Goal: Communication & Community: Answer question/provide support

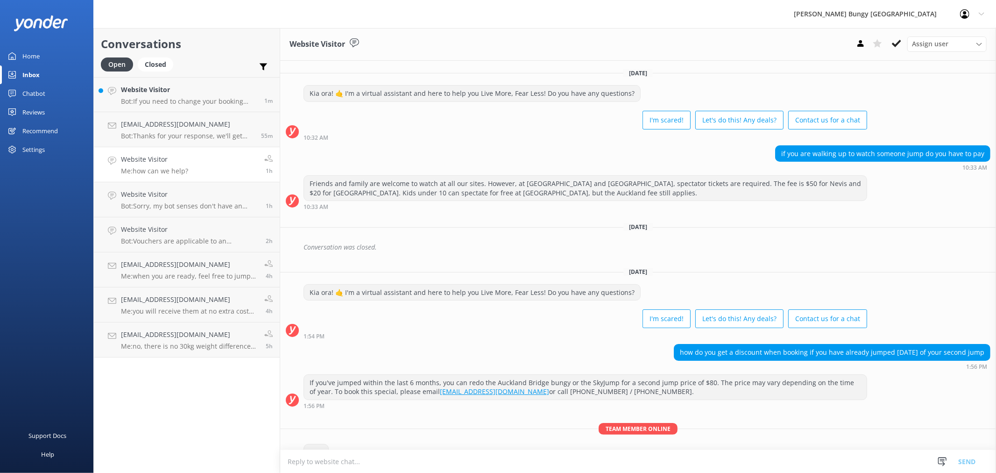
click at [150, 94] on h4 "Website Visitor" at bounding box center [189, 90] width 136 height 10
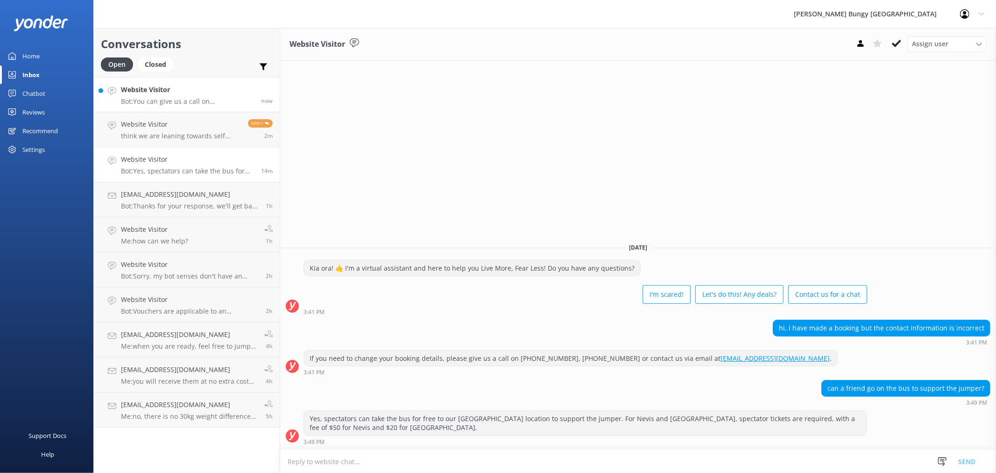
click at [181, 92] on h4 "Website Visitor" at bounding box center [187, 90] width 133 height 10
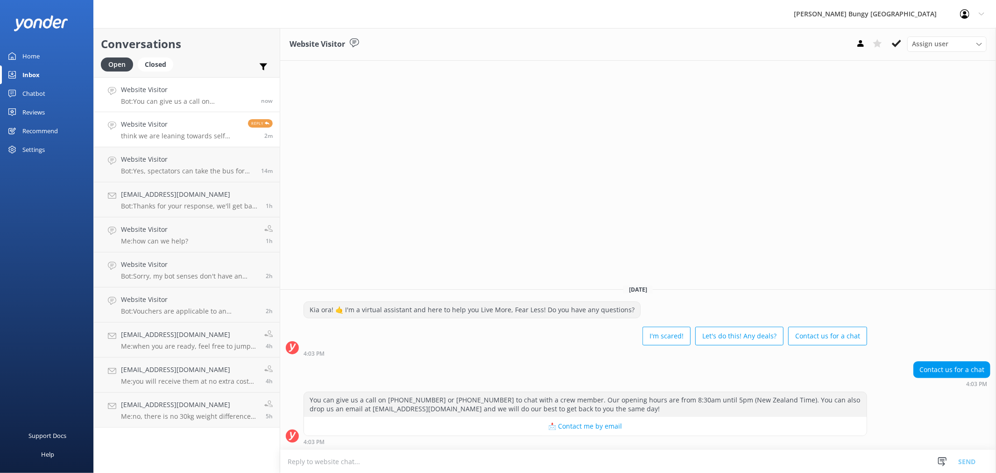
click at [221, 132] on p "think we are leaning towards self drive, can you provide a rough breakdown on h…" at bounding box center [181, 136] width 120 height 8
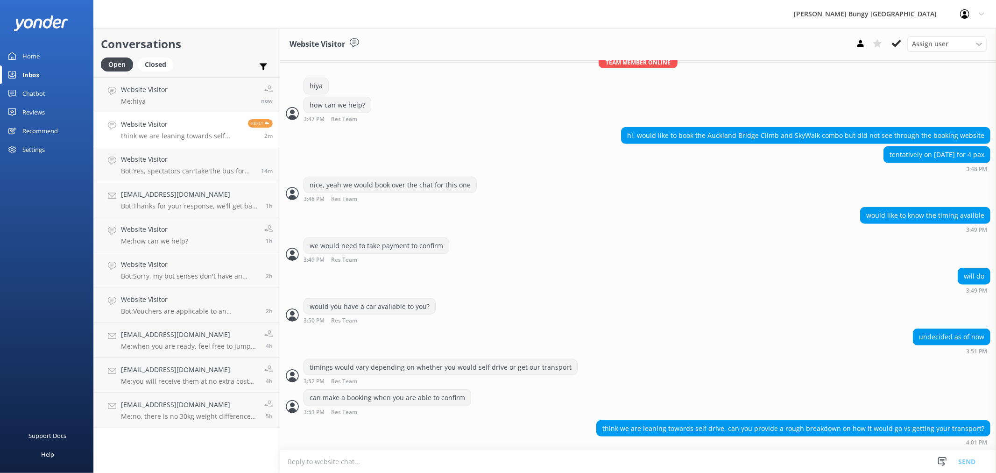
scroll to position [438, 0]
click at [173, 94] on link "Website Visitor Me: hiya now" at bounding box center [187, 94] width 186 height 35
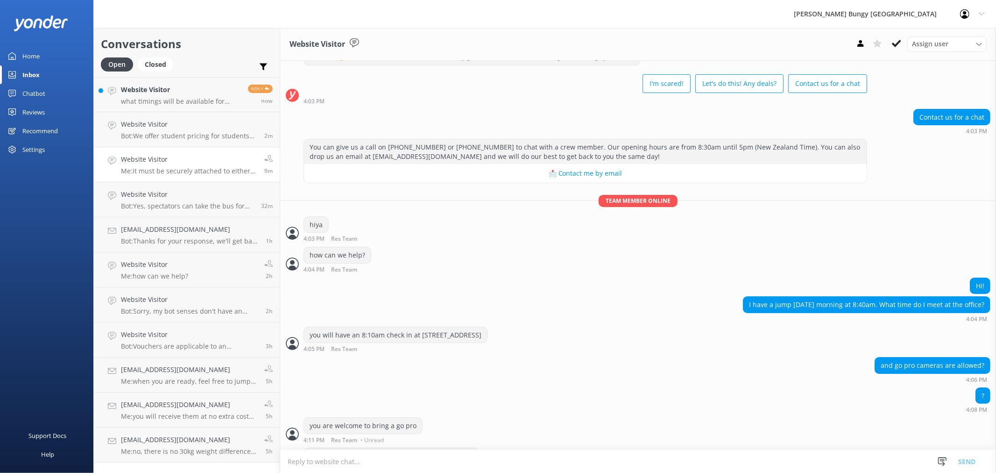
scroll to position [65, 0]
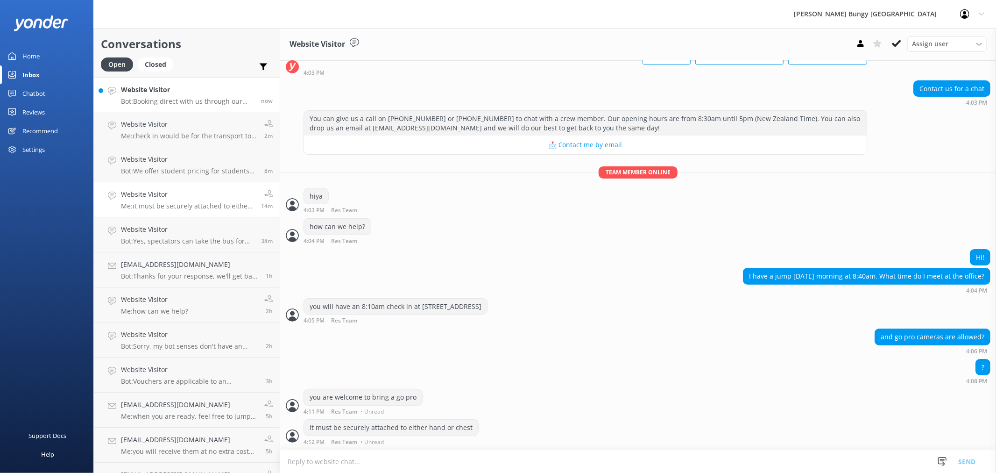
click at [197, 87] on h4 "Website Visitor" at bounding box center [187, 90] width 133 height 10
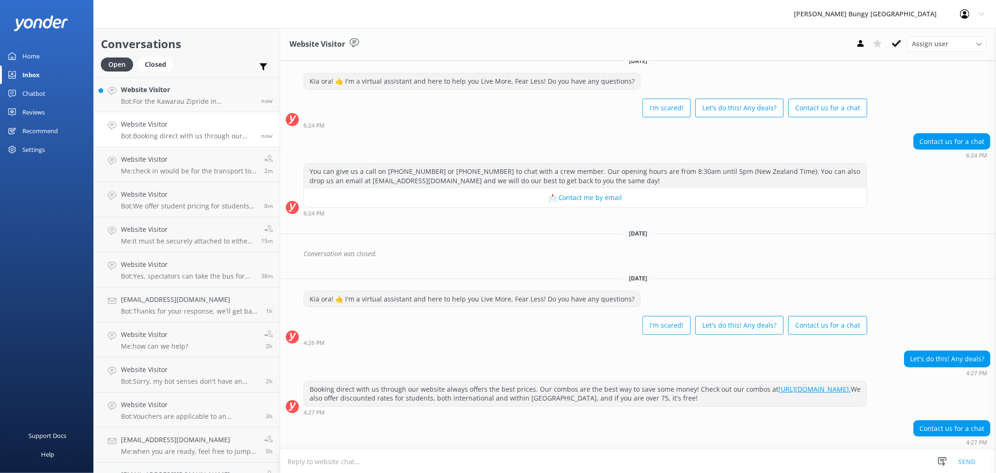
scroll to position [71, 0]
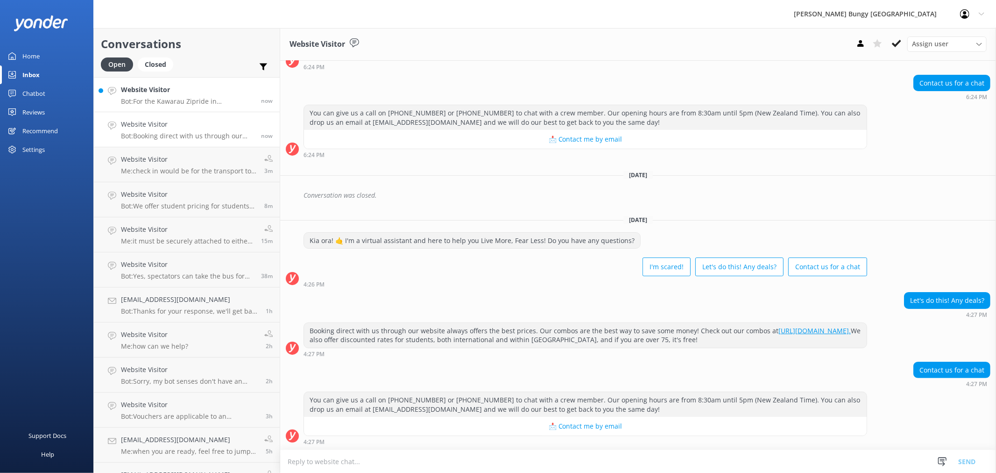
click at [181, 93] on h4 "Website Visitor" at bounding box center [187, 90] width 133 height 10
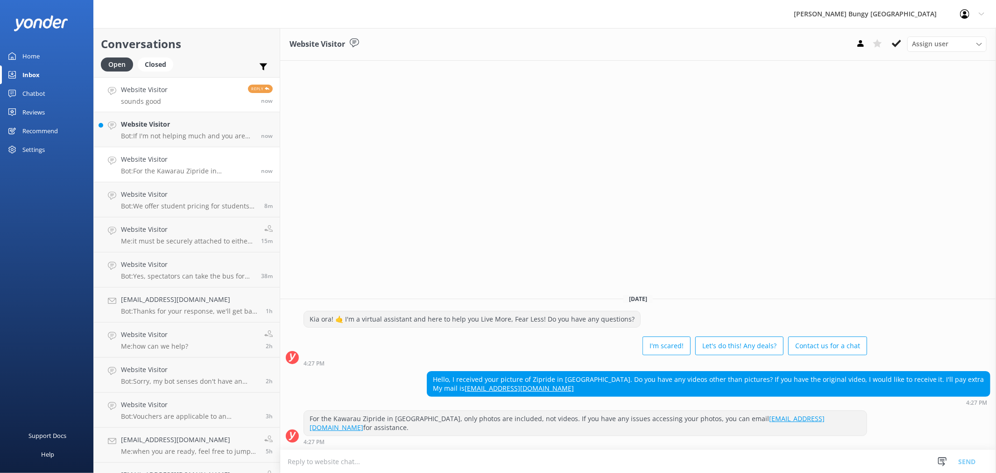
click at [222, 102] on link "Website Visitor sounds good Reply now" at bounding box center [187, 94] width 186 height 35
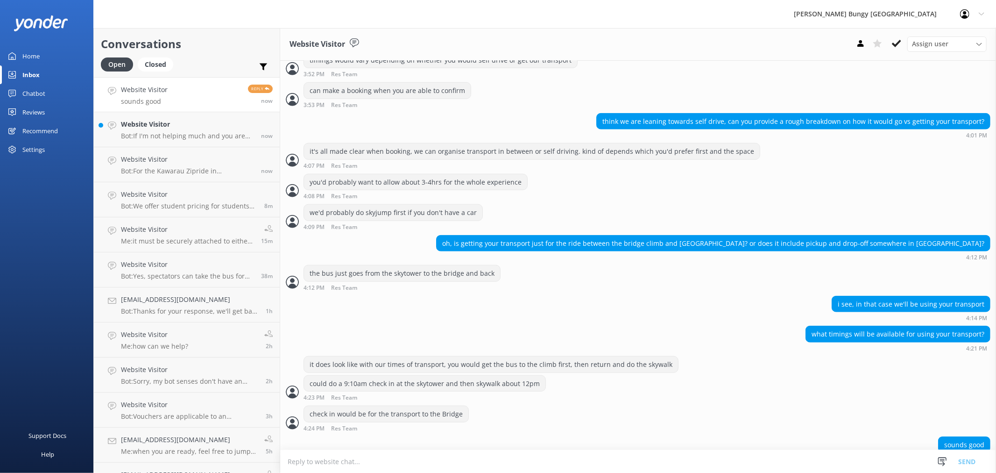
scroll to position [763, 0]
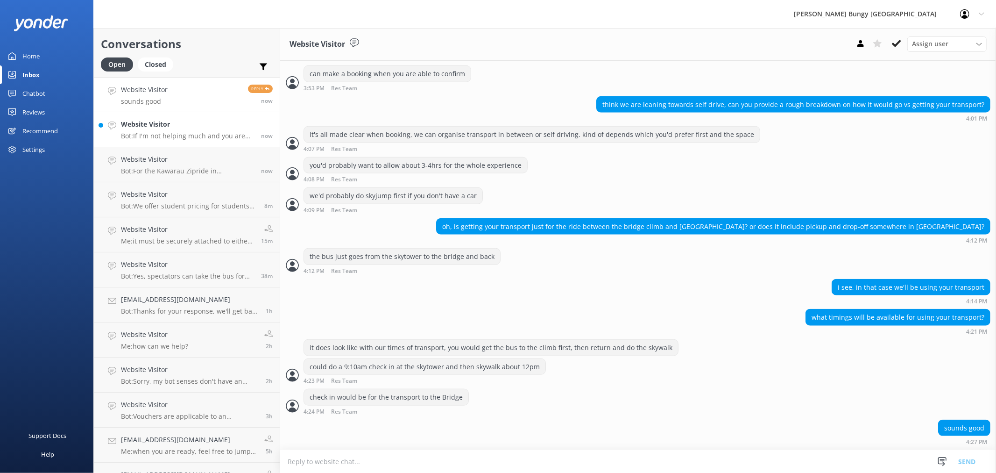
click at [176, 135] on p "Bot: If I'm not helping much and you are messaging during our opening hours, pl…" at bounding box center [187, 136] width 133 height 8
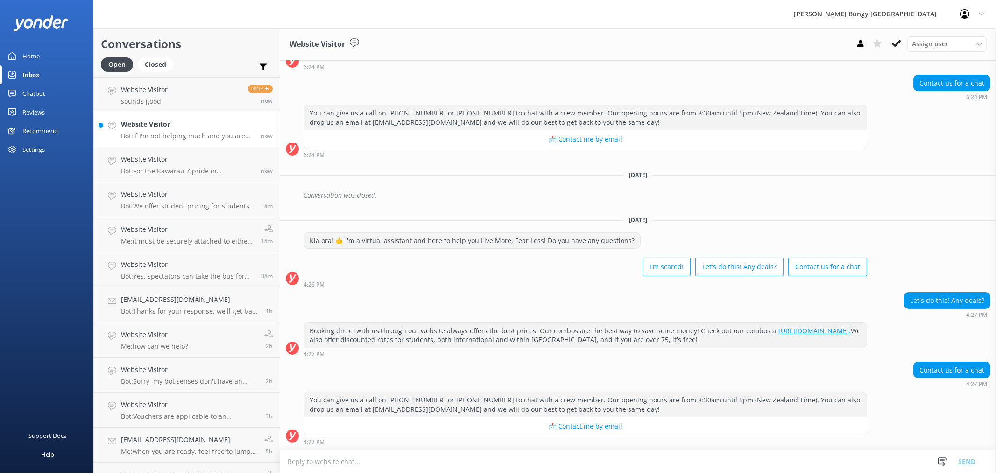
scroll to position [159, 0]
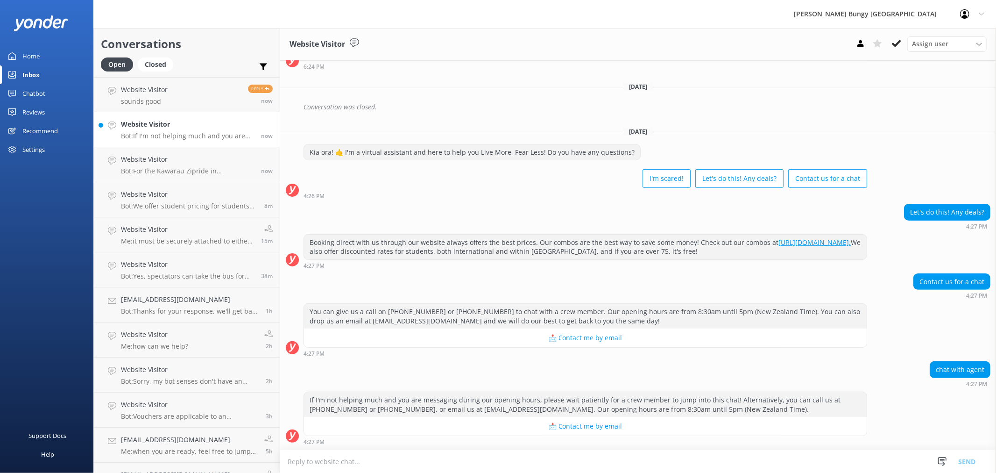
click at [556, 449] on div "If I'm not helping much and you are messaging during our opening hours, please …" at bounding box center [638, 420] width 716 height 58
click at [561, 461] on textarea at bounding box center [638, 461] width 716 height 23
type textarea "H"
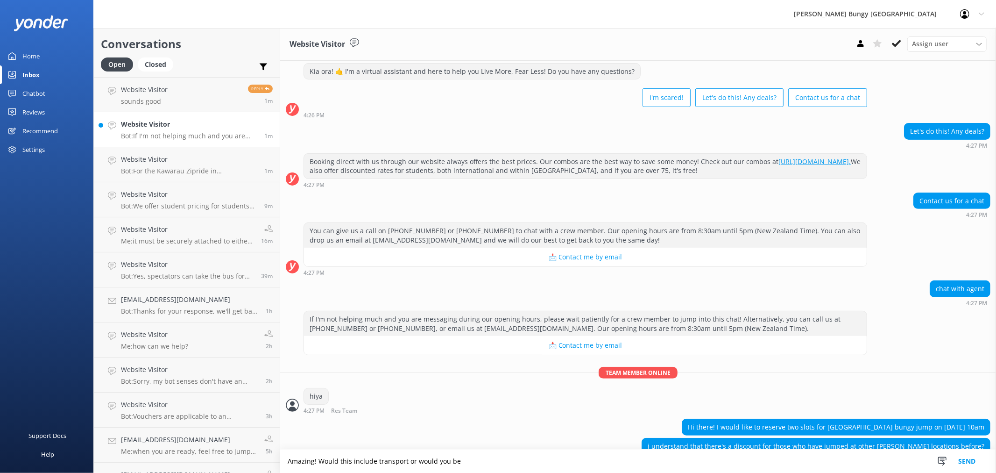
scroll to position [258, 0]
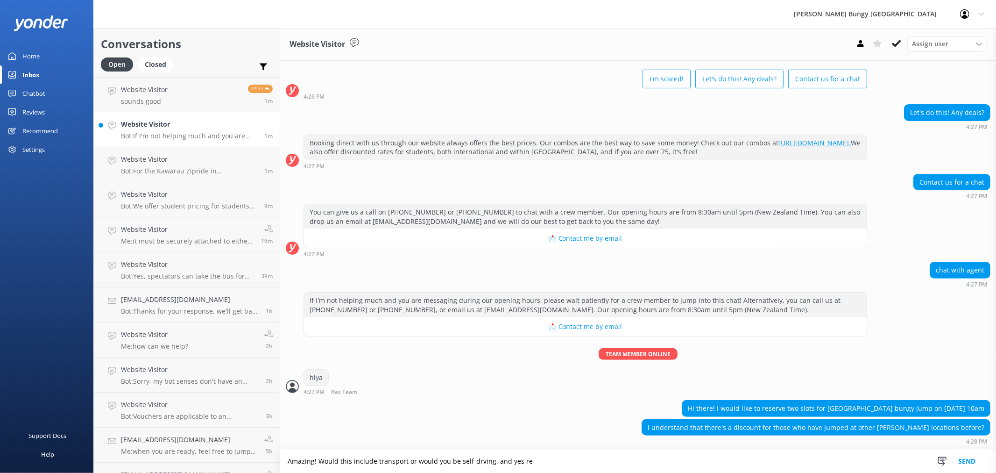
click at [475, 463] on textarea "Amazing! Would this include transport or would you be self-drving, and yes re" at bounding box center [638, 460] width 716 height 23
click at [506, 462] on textarea "Amazing! Would this include transport or would you be self-driving, and yes re" at bounding box center [638, 460] width 716 height 23
click at [500, 462] on textarea "Amazing! Would this include transport or would you be self-driving? yes re" at bounding box center [638, 460] width 716 height 23
click at [566, 461] on textarea "Amazing! Would this include transport or would you be self-driving? Yes re" at bounding box center [638, 460] width 716 height 23
drag, startPoint x: 495, startPoint y: 456, endPoint x: 627, endPoint y: 456, distance: 132.2
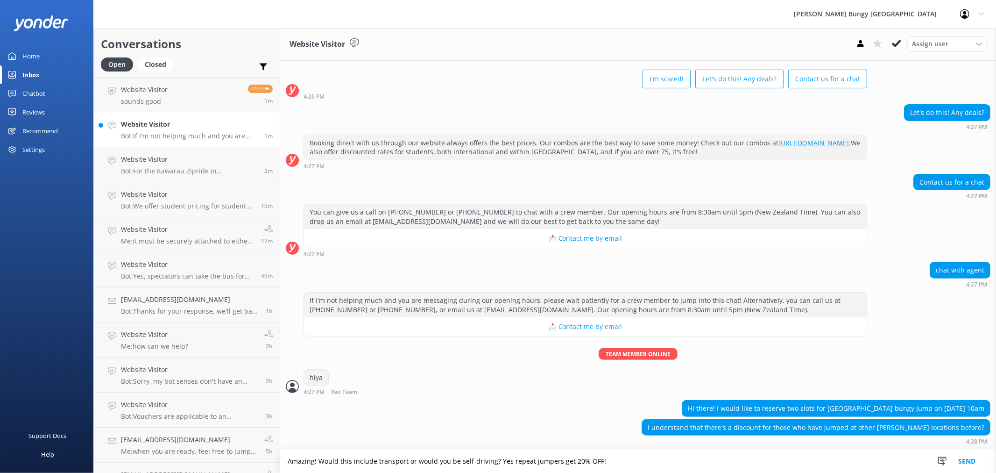
click at [627, 456] on textarea "Amazing! Would this include transport or would you be self-driving? Yes repeat …" at bounding box center [638, 460] width 716 height 23
type textarea "Amazing! Would this include transport or would you be self-driving?"
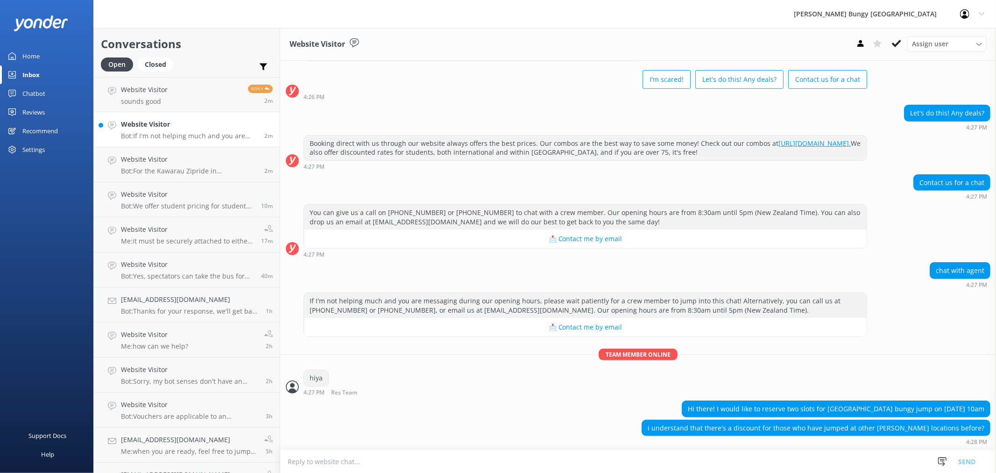
scroll to position [288, 0]
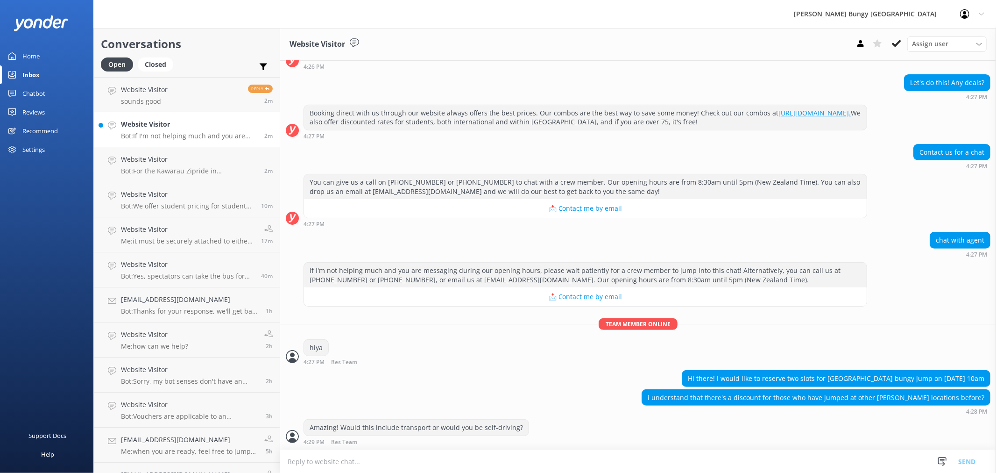
click at [617, 460] on textarea at bounding box center [638, 461] width 716 height 23
paste textarea "Yes repeat jumpers get 20% OFF!"
type textarea "Yes repeat jumpers get 20% OFF!"
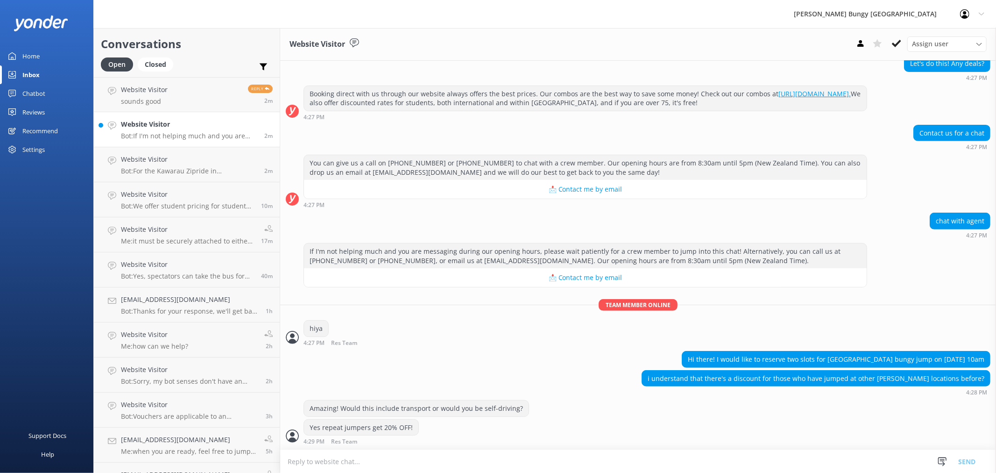
click at [461, 465] on textarea at bounding box center [638, 461] width 716 height 23
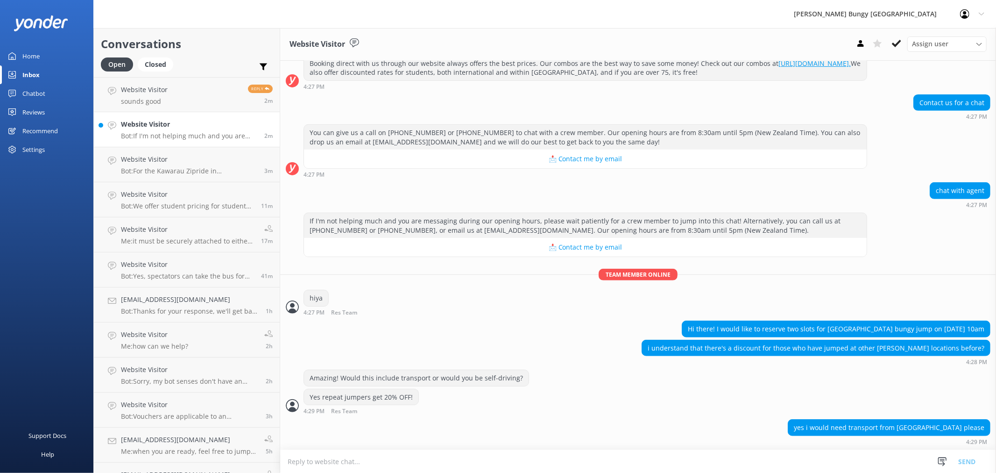
scroll to position [368, 0]
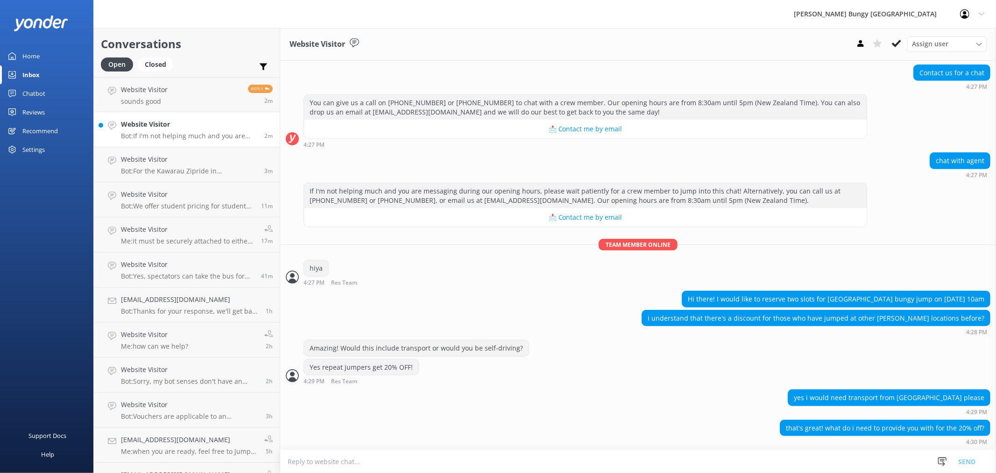
click at [423, 463] on textarea at bounding box center [638, 461] width 716 height 23
type textarea "T"
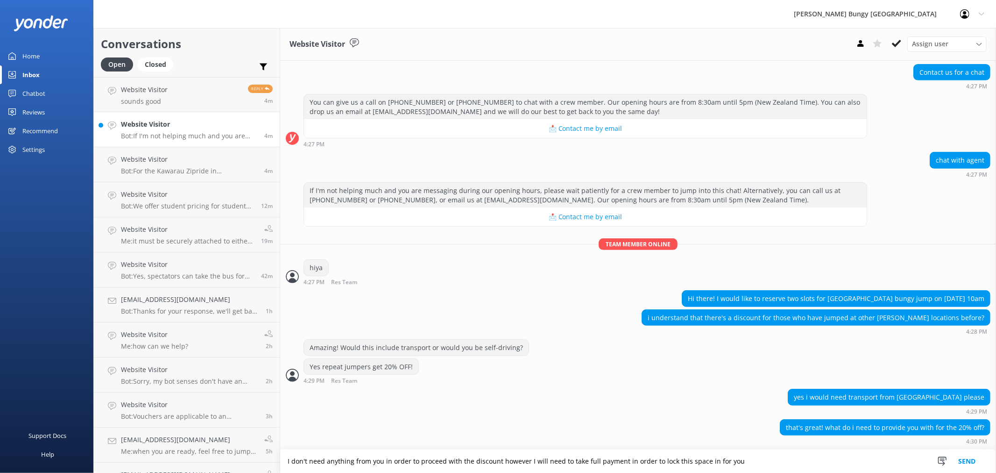
click at [497, 458] on textarea "I don't need anything from you in order to proceed with the discount however I …" at bounding box center [638, 460] width 716 height 23
click at [767, 464] on textarea "I don't need anything from you in order to proceed with the discount, however I…" at bounding box center [638, 460] width 716 height 23
type textarea "I don't need anything from you in order to proceed with the discount, however I…"
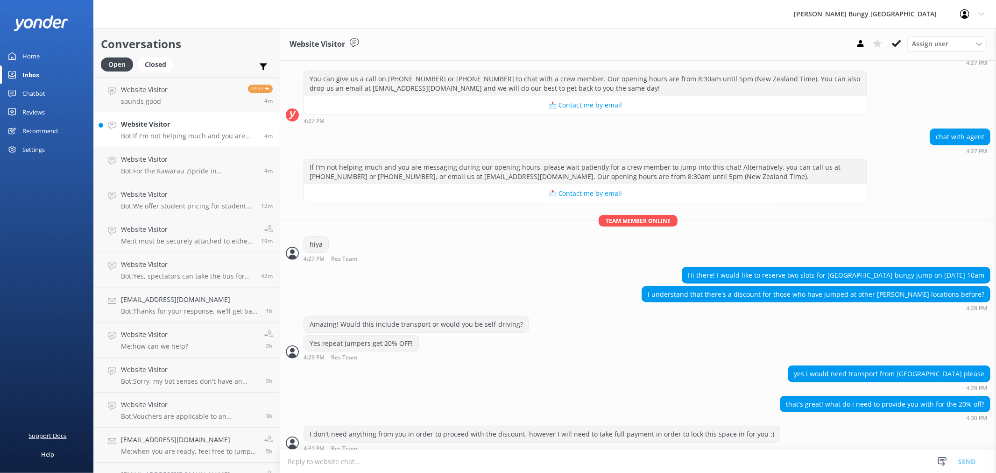
scroll to position [399, 0]
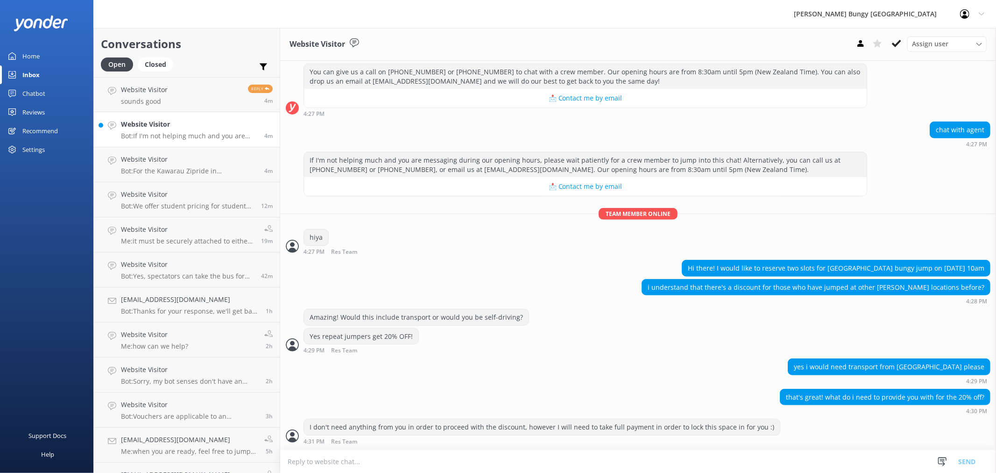
click at [456, 463] on textarea at bounding box center [638, 461] width 716 height 23
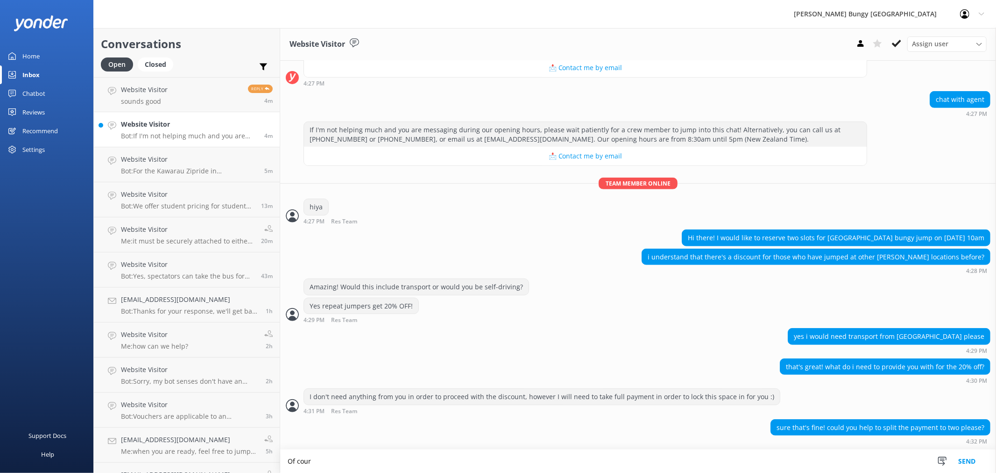
scroll to position [430, 0]
click at [539, 460] on textarea "Of course, I can send through 2 payment links on here for you, what name should…" at bounding box center [638, 460] width 716 height 23
click at [584, 460] on textarea "Of course, I can send through 2 payment links on here for you, what name should…" at bounding box center [638, 460] width 716 height 23
type textarea "Of course, I can send through 2 payment links on here for you, what name should…"
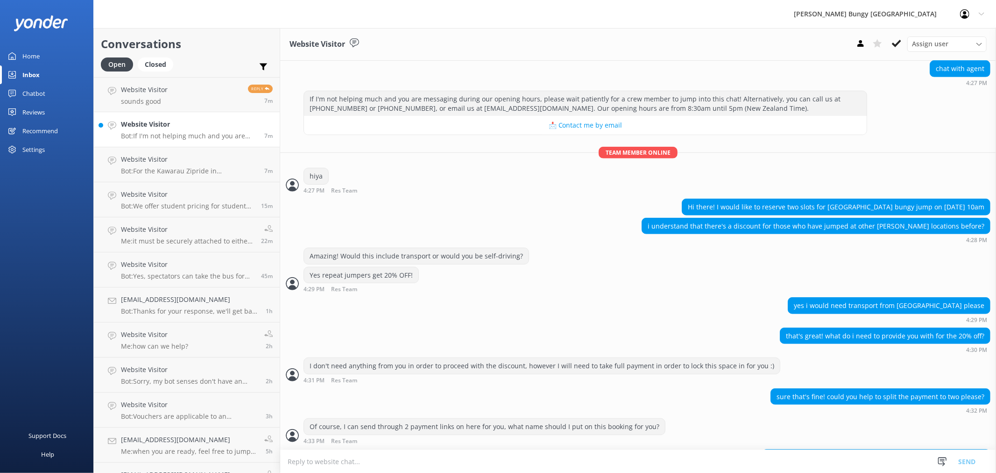
scroll to position [490, 0]
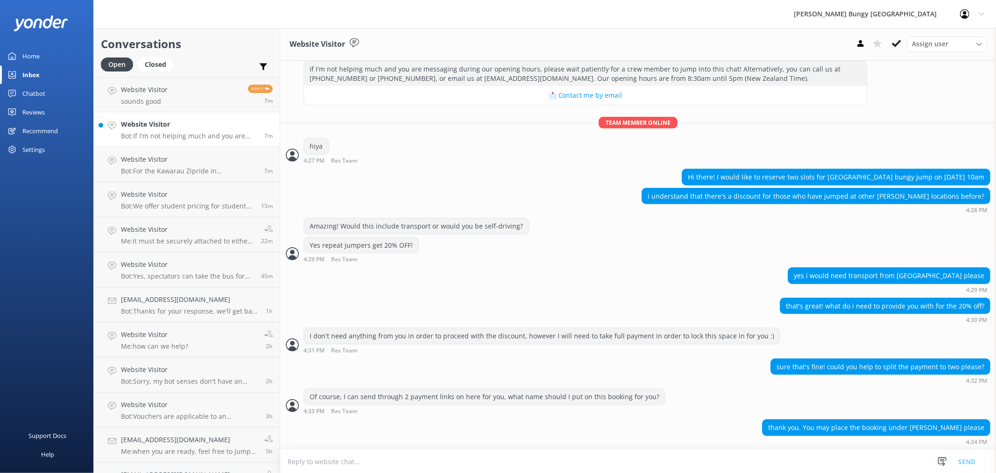
click at [398, 453] on textarea at bounding box center [638, 461] width 716 height 23
type textarea "A"
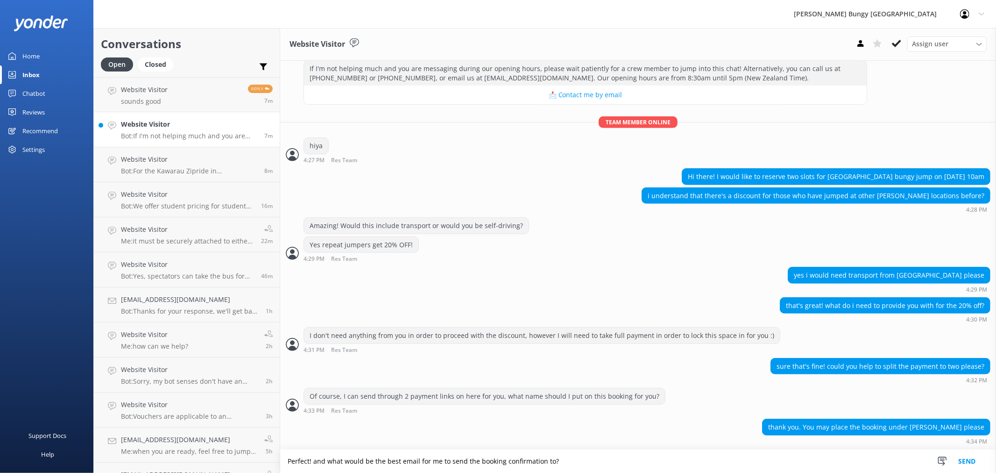
type textarea "Perfect! and what would be the best email for me to send the booking confirmati…"
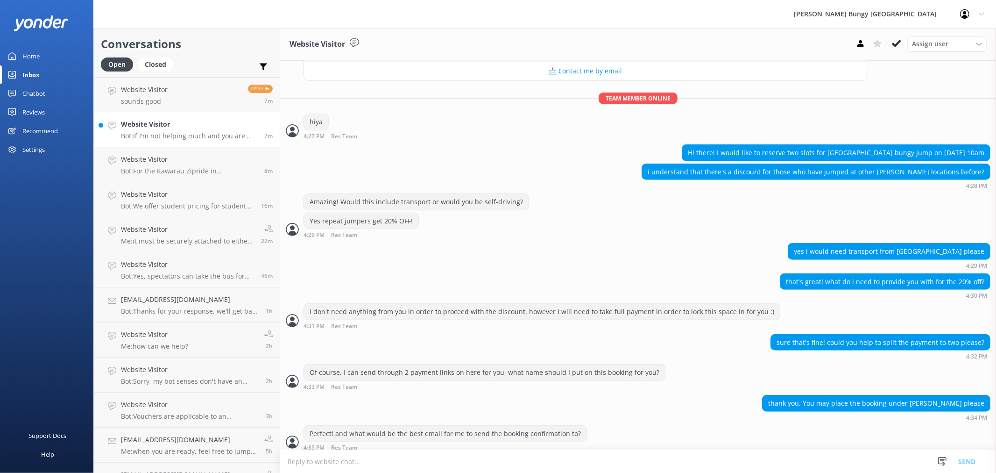
scroll to position [521, 0]
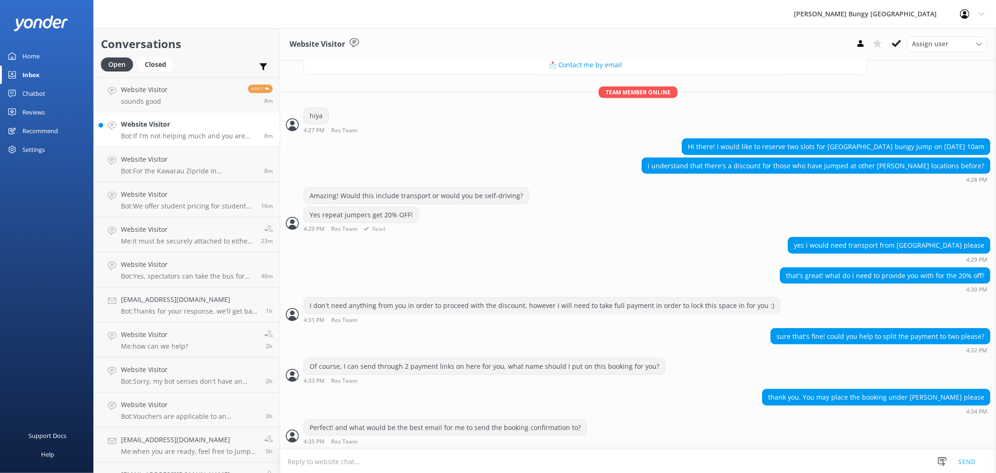
click at [498, 217] on div "Yes repeat jumpers get 20% OFF! 4:29 PM Res Team Read" at bounding box center [638, 219] width 716 height 26
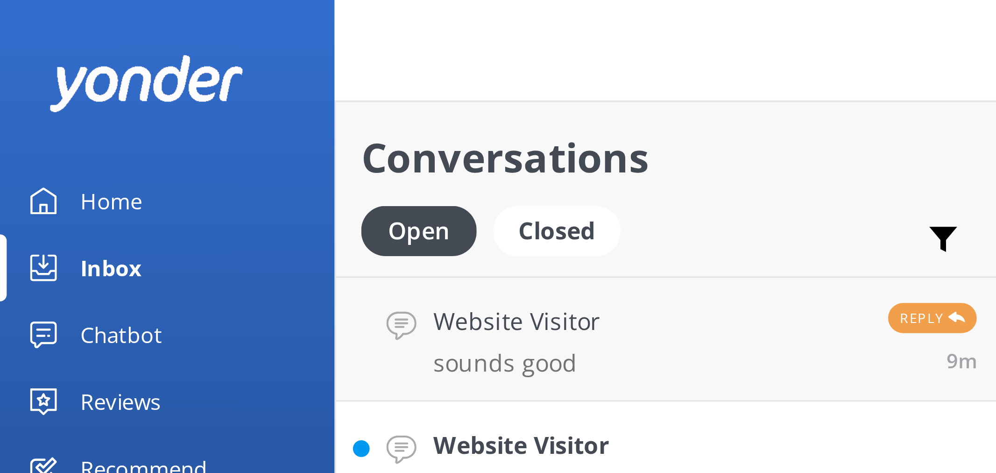
scroll to position [551, 0]
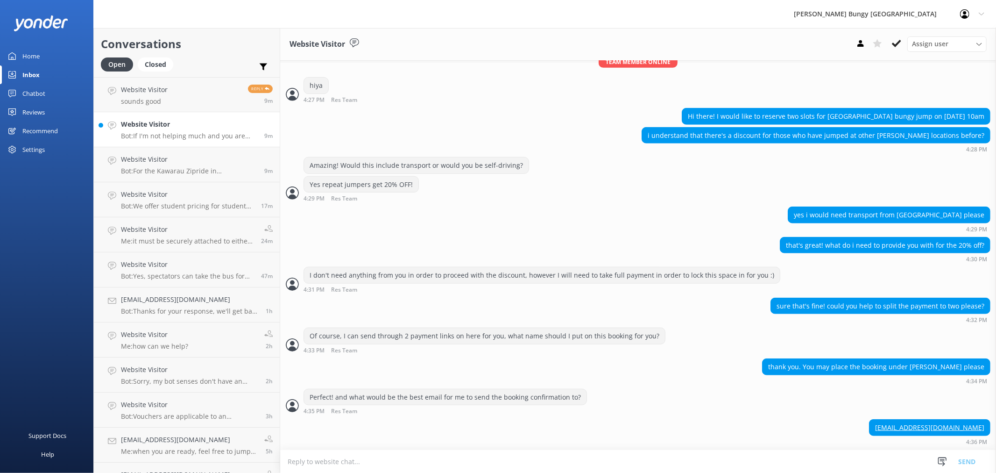
click at [527, 455] on textarea at bounding box center [638, 461] width 716 height 23
click at [309, 458] on textarea at bounding box center [638, 461] width 716 height 23
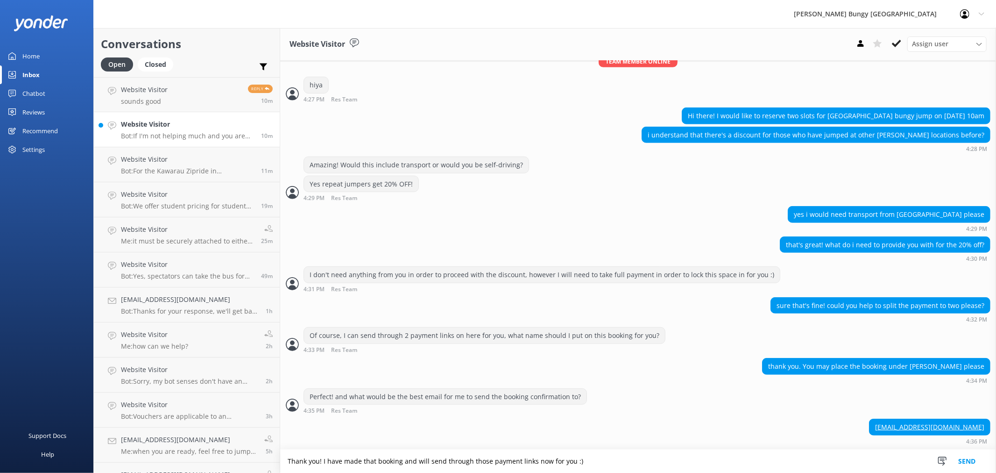
type textarea "Thank you! I have made that booking and will send through those payment links n…"
click at [961, 458] on button "Send" at bounding box center [967, 460] width 35 height 23
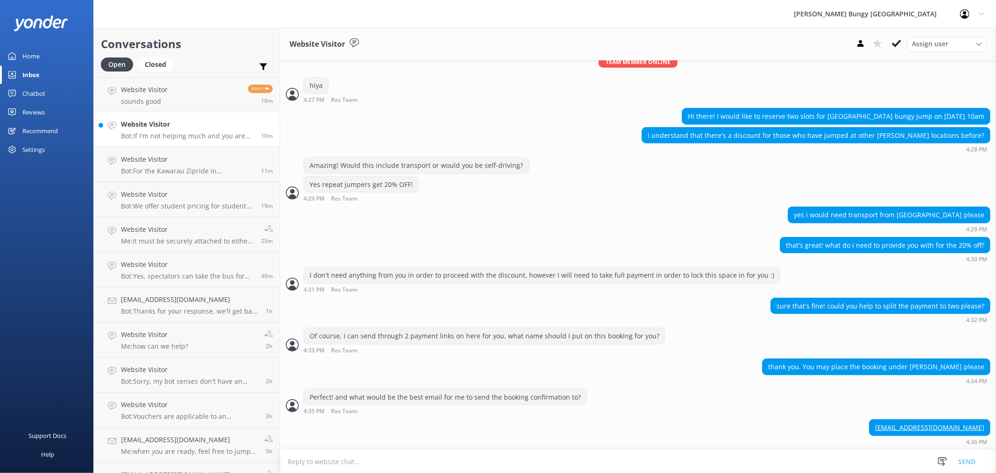
scroll to position [582, 0]
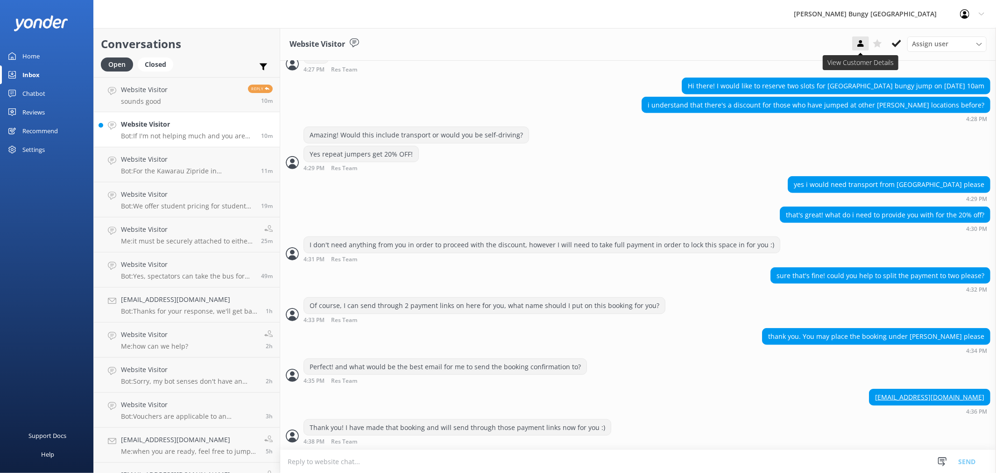
click at [864, 46] on button at bounding box center [860, 43] width 17 height 14
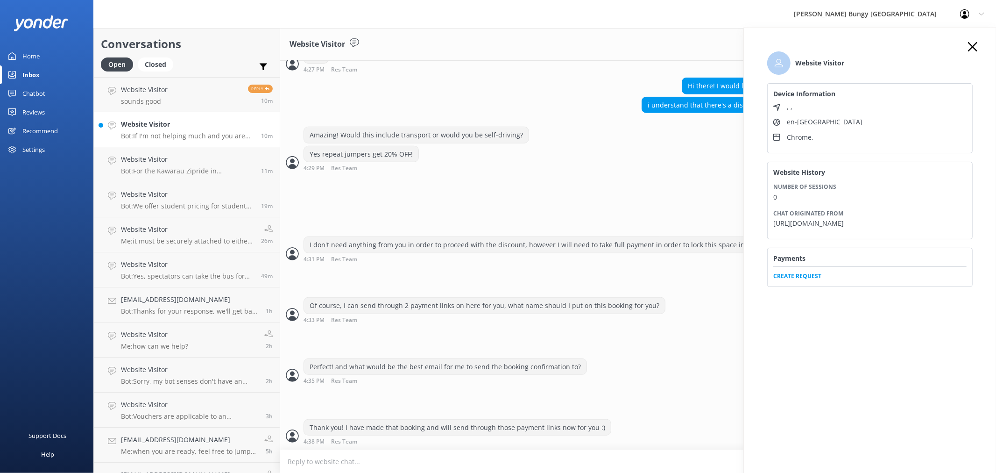
click at [820, 263] on h4 "Payments" at bounding box center [870, 258] width 193 height 9
click at [818, 280] on span "Create Request" at bounding box center [870, 273] width 193 height 14
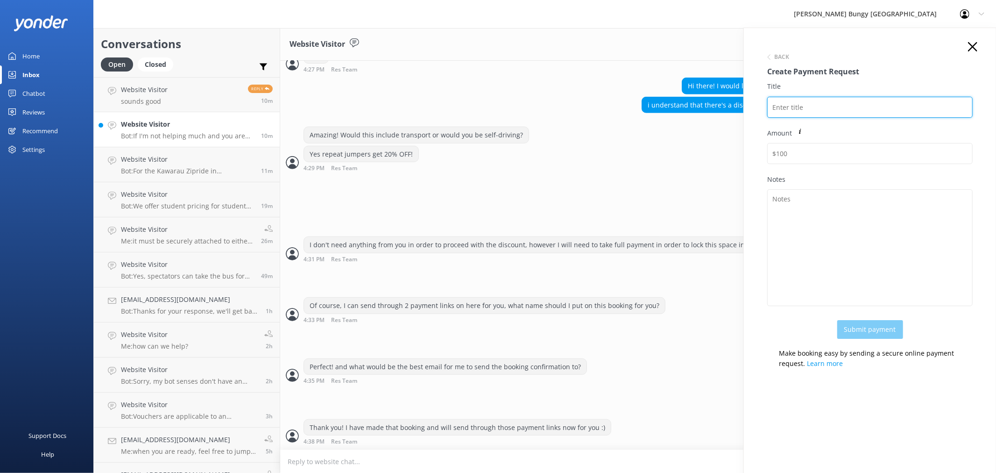
click at [829, 97] on input "Title" at bounding box center [870, 107] width 206 height 21
drag, startPoint x: 921, startPoint y: 106, endPoint x: 763, endPoint y: 113, distance: 157.6
click at [763, 113] on div "Back Create Payment Request Title #2449262 [PERSON_NAME], [PERSON_NAME] Notes S…" at bounding box center [870, 209] width 224 height 334
type input "#2449262 [PERSON_NAME], [PERSON_NAME]"
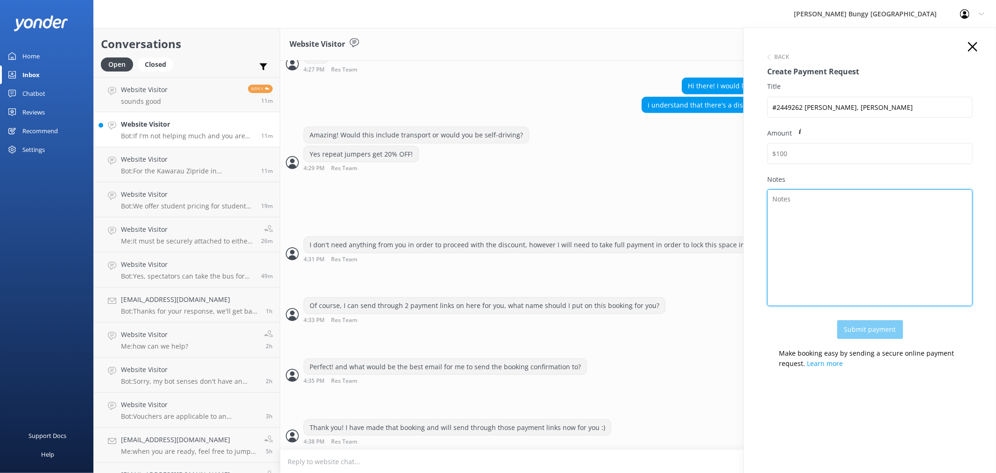
click at [892, 210] on textarea "Notes" at bounding box center [870, 247] width 206 height 117
paste textarea "#2449262 [PERSON_NAME], [PERSON_NAME]"
type textarea "#2449262 [PERSON_NAME], [PERSON_NAME] #1"
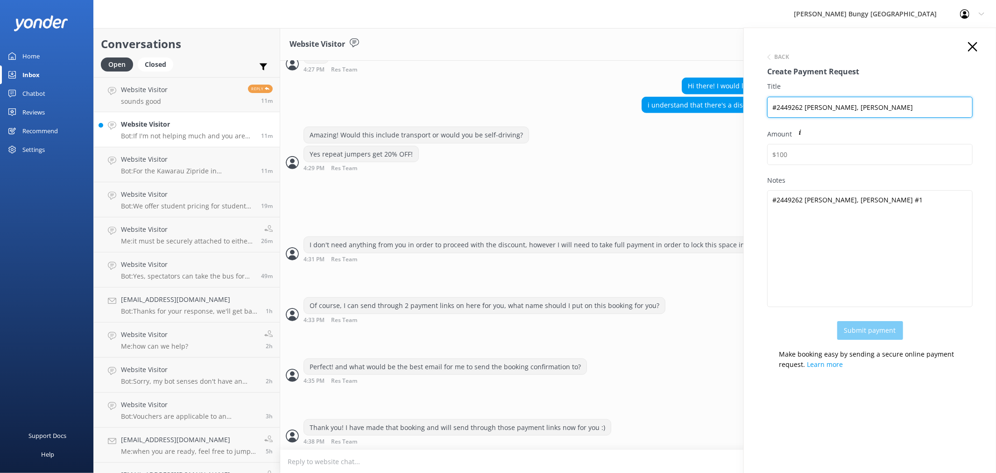
click at [921, 115] on input "#2449262 [PERSON_NAME], [PERSON_NAME]" at bounding box center [870, 107] width 206 height 21
type input "#2449262 [PERSON_NAME], [PERSON_NAME] #1"
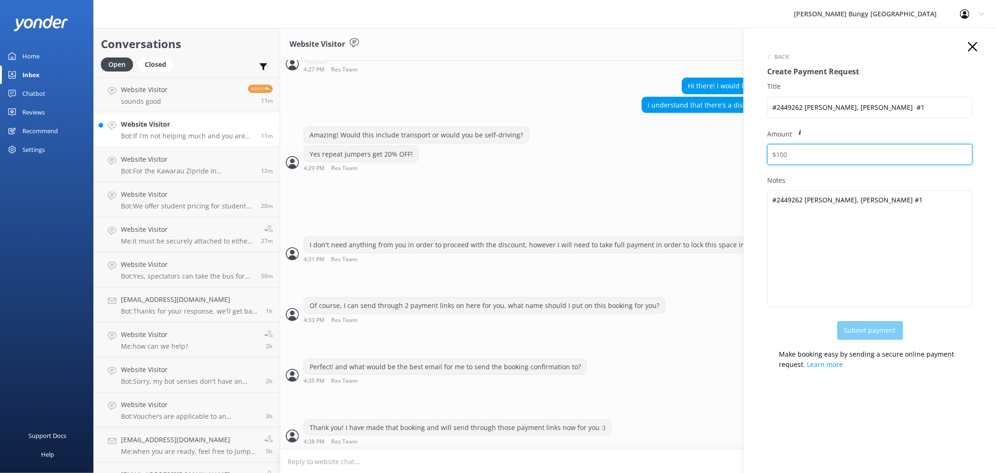
click at [845, 163] on input "Amount" at bounding box center [870, 154] width 206 height 21
type input "256"
click at [881, 328] on button "Submit payment" at bounding box center [871, 330] width 66 height 19
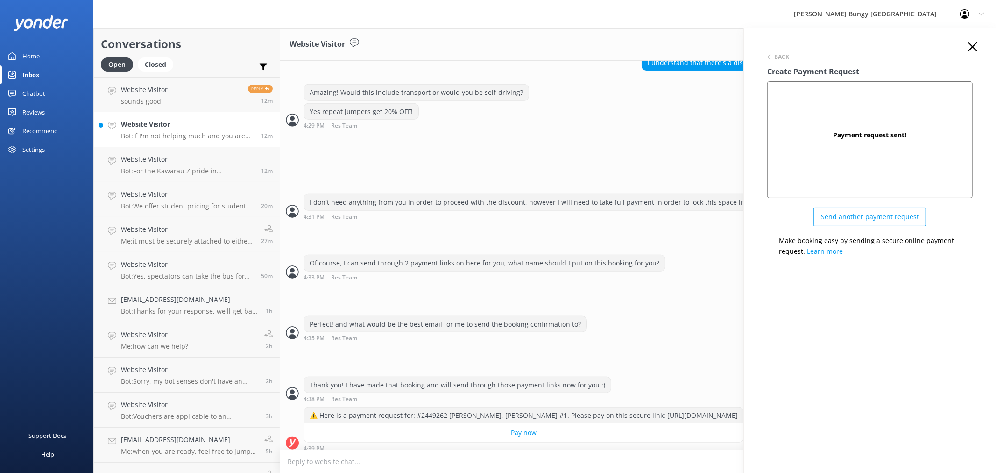
scroll to position [631, 0]
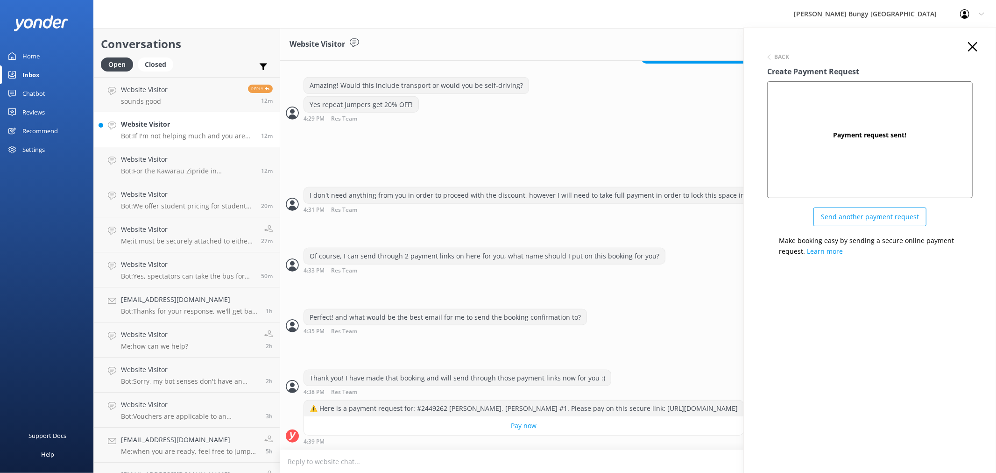
click at [879, 219] on button "Send another payment request" at bounding box center [870, 216] width 113 height 19
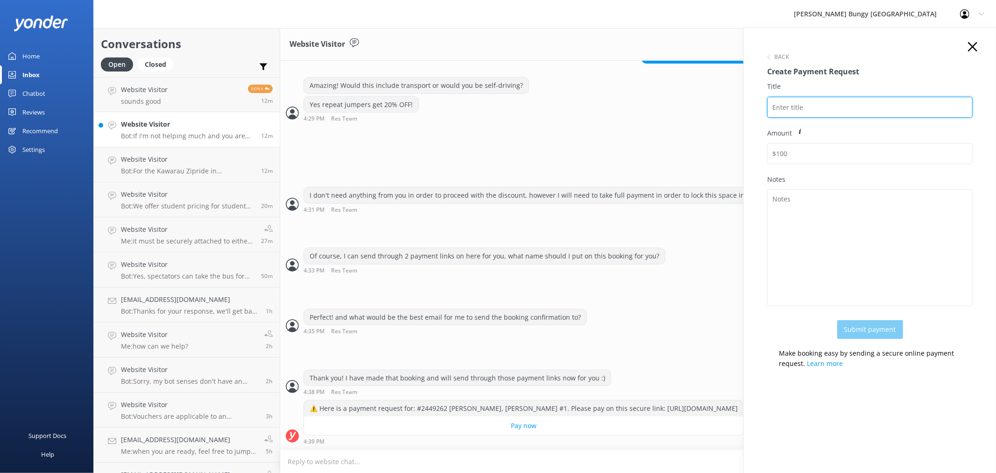
click at [838, 106] on input "Title" at bounding box center [870, 107] width 206 height 21
type input "#2449262 [PERSON_NAME], [PERSON_NAME] #2"
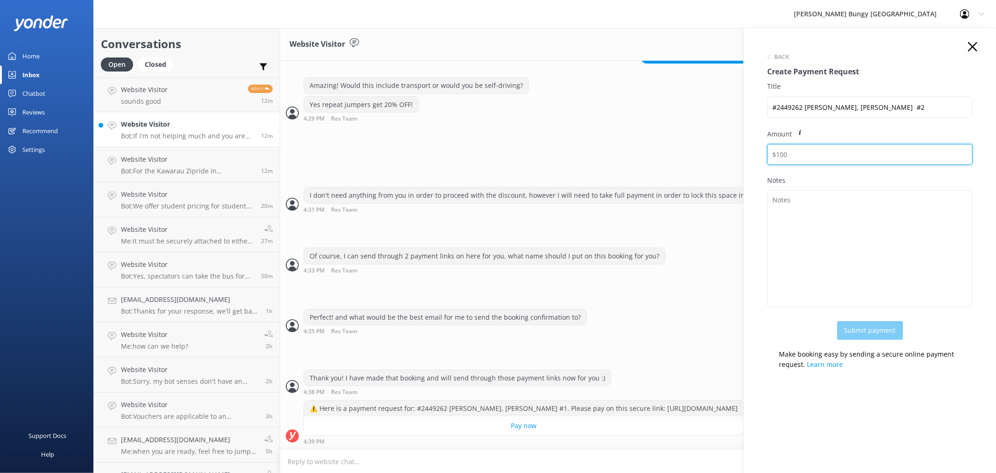
click at [911, 161] on input "Amount" at bounding box center [870, 154] width 206 height 21
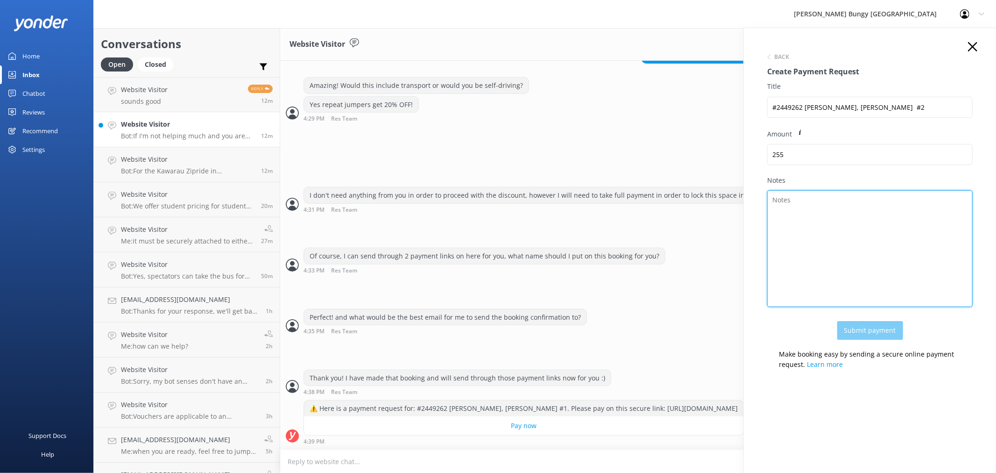
click at [913, 213] on textarea "Notes" at bounding box center [870, 248] width 206 height 117
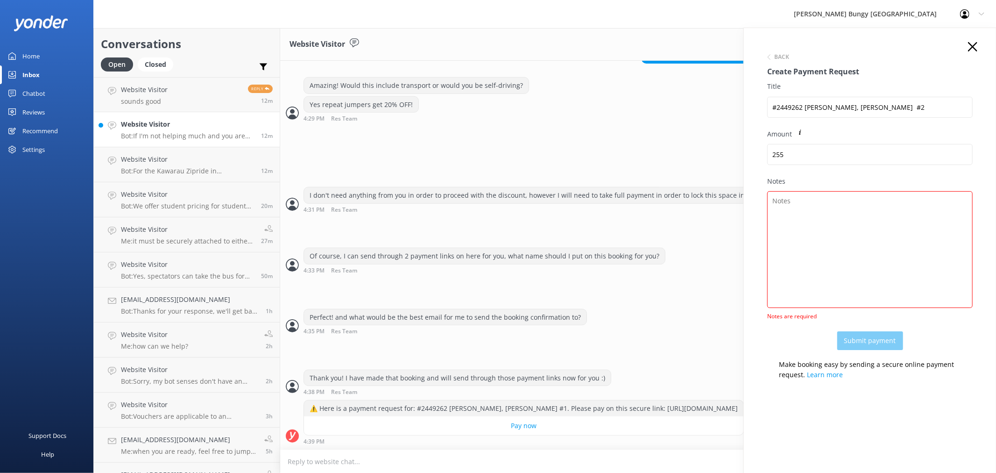
click at [848, 143] on div "Amount 255" at bounding box center [870, 152] width 206 height 47
click at [849, 149] on input "255" at bounding box center [870, 154] width 206 height 21
type input "256"
click at [845, 236] on textarea "Notes" at bounding box center [870, 249] width 206 height 117
paste textarea "#2449262 [PERSON_NAME], [PERSON_NAME]"
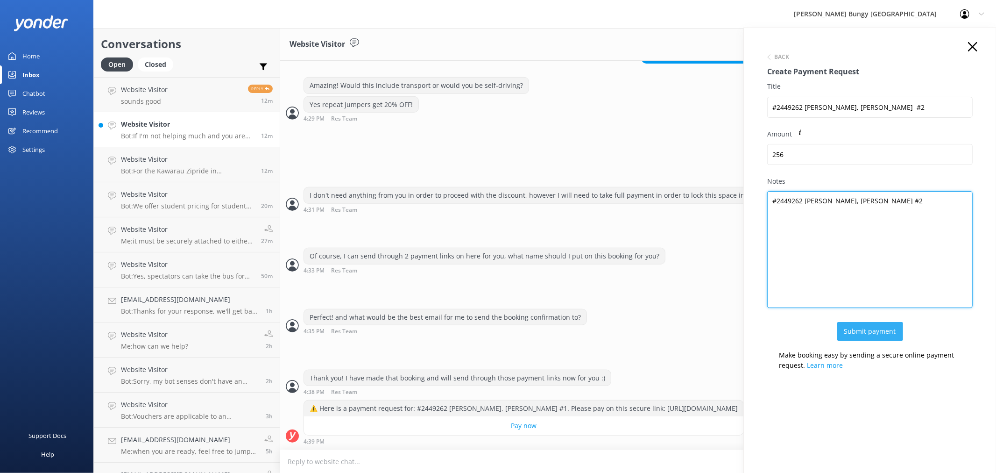
type textarea "#2449262 [PERSON_NAME], [PERSON_NAME] #2"
click at [874, 334] on button "Submit payment" at bounding box center [871, 331] width 66 height 19
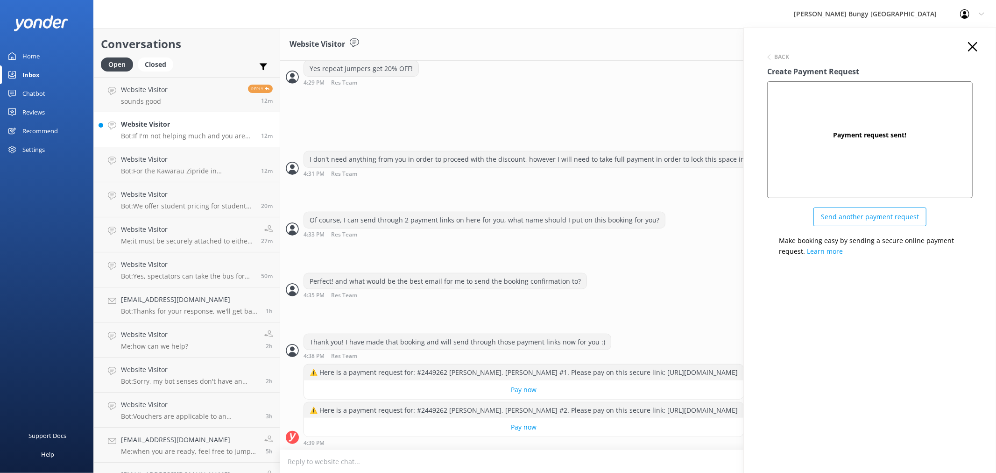
scroll to position [669, 0]
click at [976, 44] on use at bounding box center [972, 46] width 9 height 9
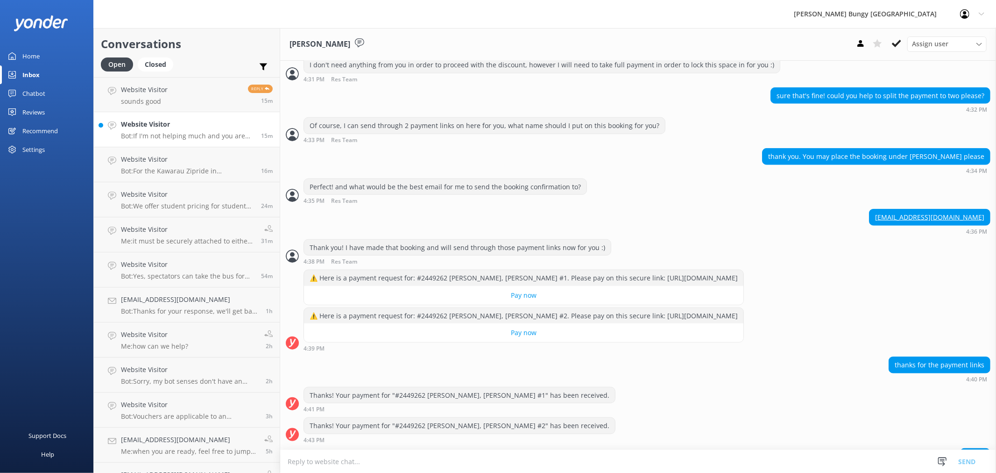
scroll to position [791, 0]
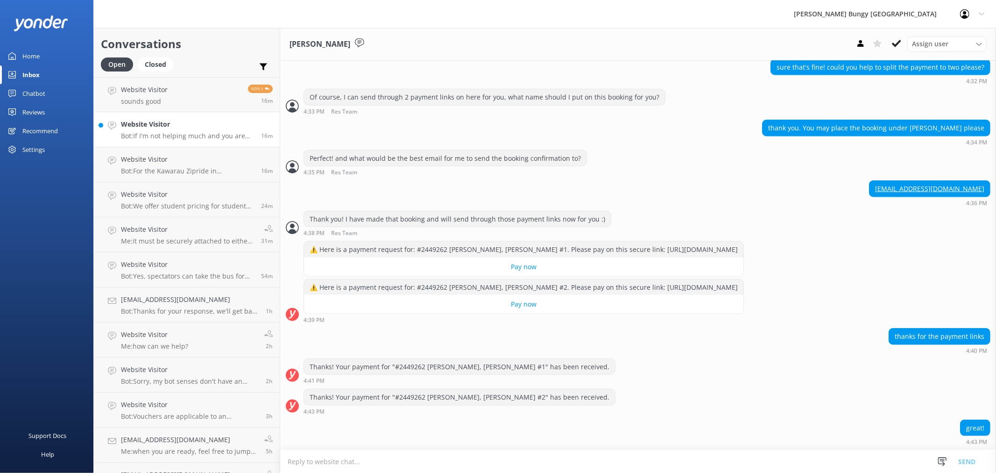
click at [417, 458] on textarea at bounding box center [638, 461] width 716 height 23
type textarea "t"
type textarea "Thanks so much! I'll send that confirmation through now :)"
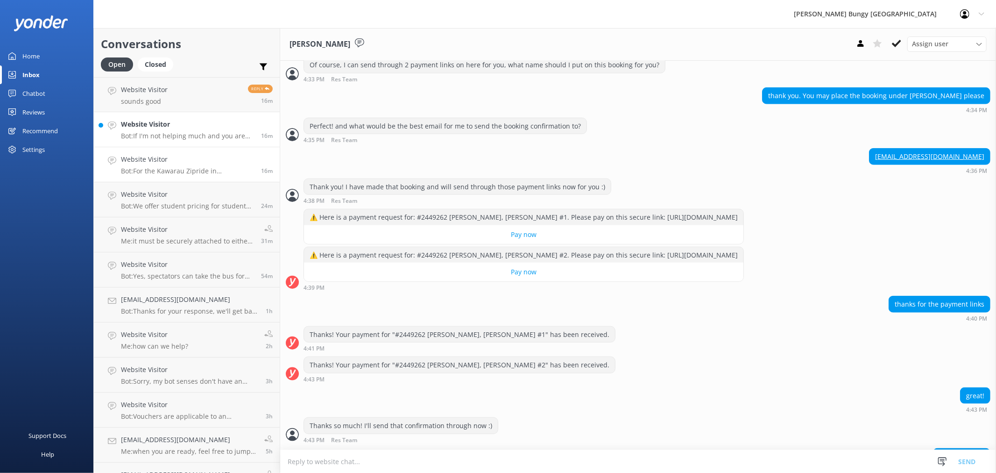
scroll to position [852, 0]
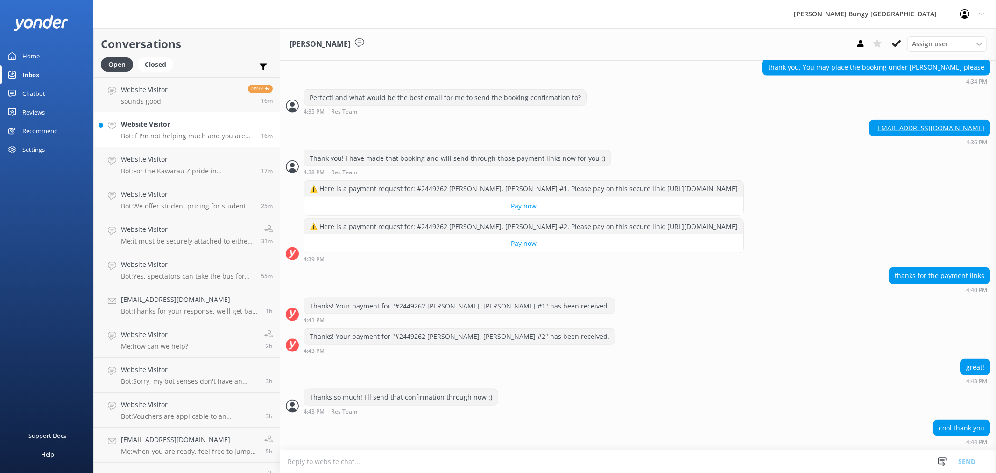
click at [381, 469] on textarea at bounding box center [638, 461] width 716 height 23
type textarea "All sent! We look forward to seeing you in December :)"
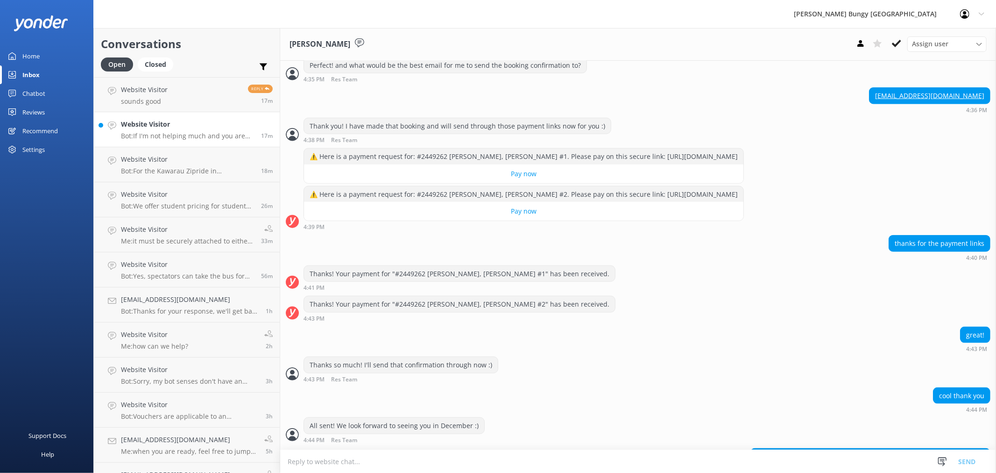
scroll to position [913, 0]
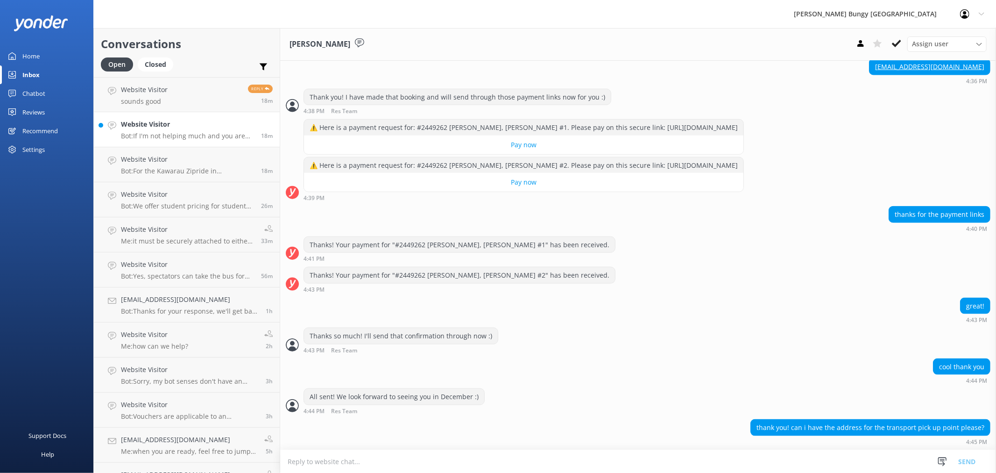
click at [526, 464] on textarea at bounding box center [638, 461] width 716 height 23
type textarea "The address is [STREET_ADDRESS] :)"
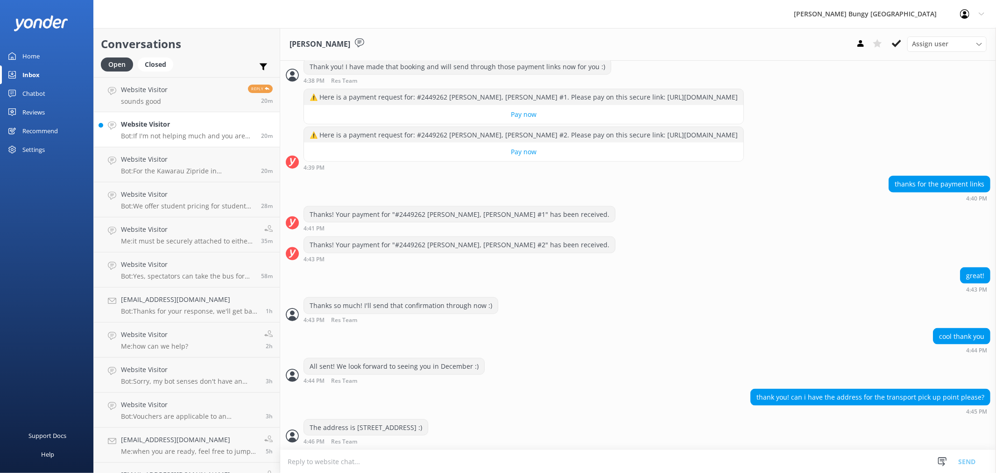
scroll to position [973, 0]
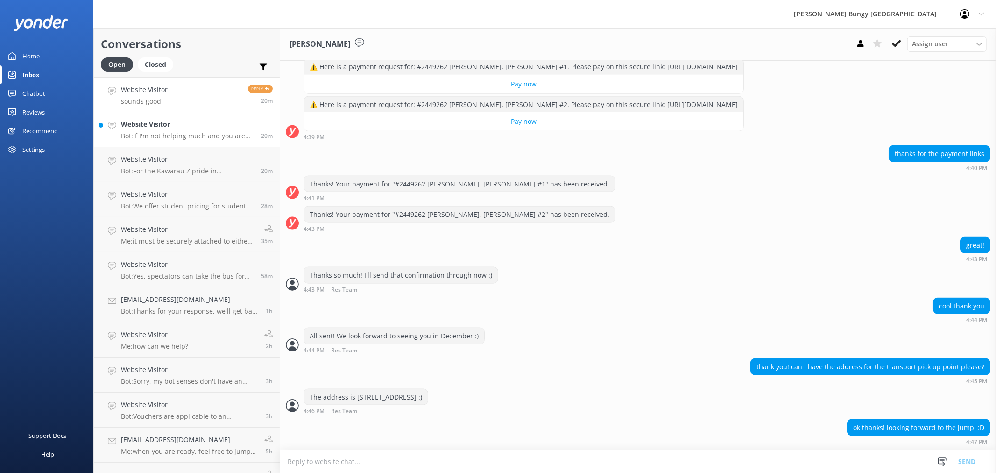
click at [206, 99] on link "Website Visitor sounds good Reply 20m" at bounding box center [187, 94] width 186 height 35
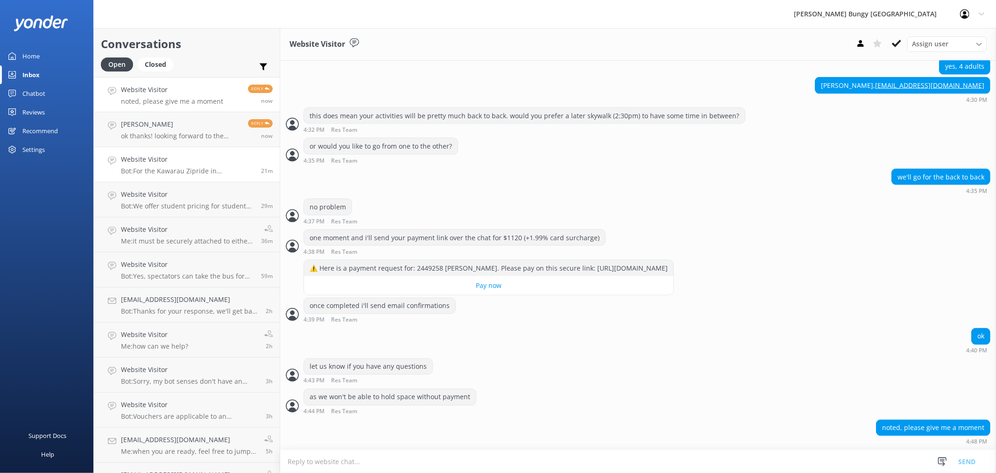
scroll to position [1266, 0]
click at [220, 133] on p "ok thanks! looking forward to the jump! :D" at bounding box center [181, 136] width 120 height 8
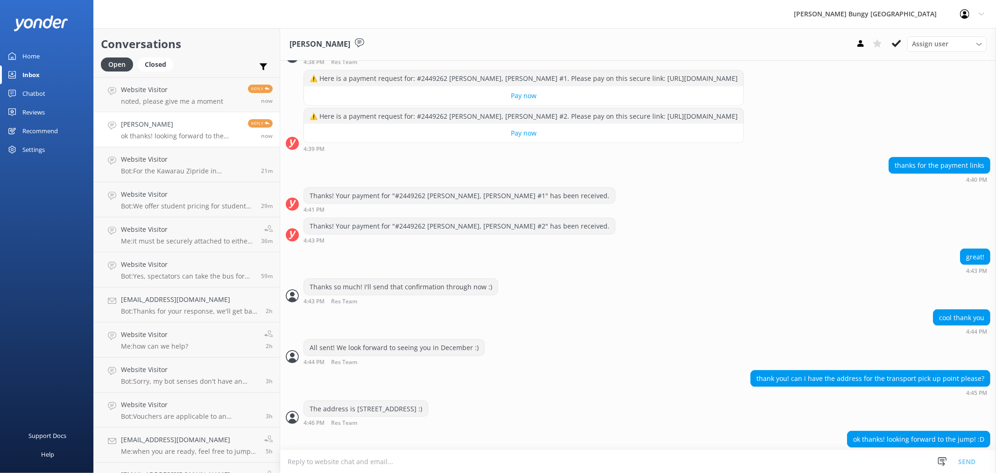
scroll to position [973, 0]
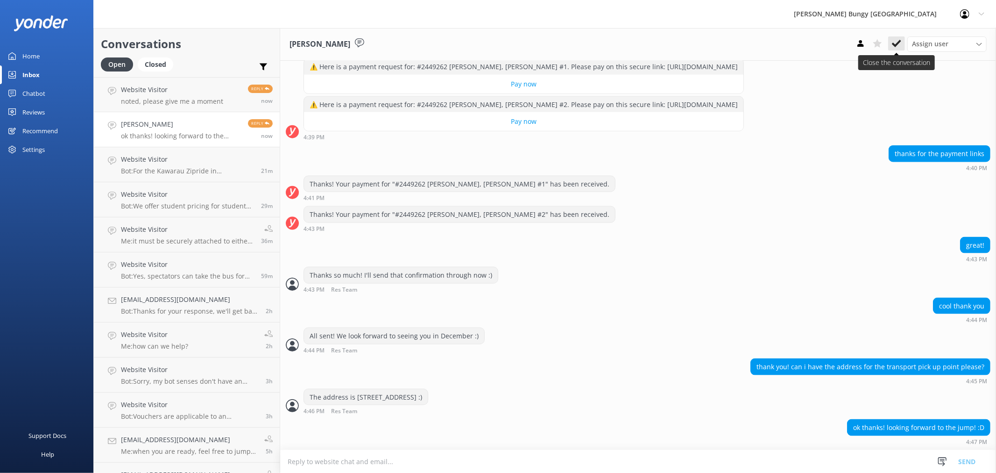
click at [904, 45] on button at bounding box center [896, 43] width 17 height 14
